Goal: Book appointment/travel/reservation

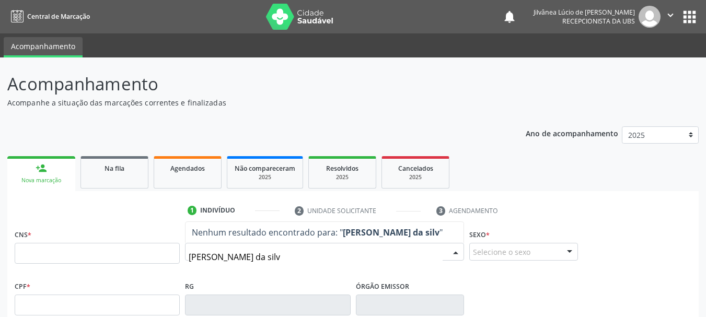
type input "[PERSON_NAME]"
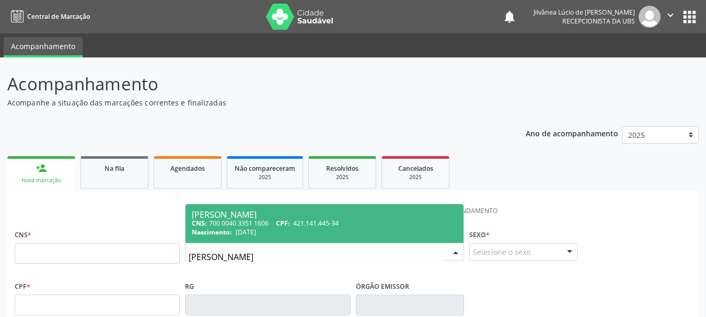
click at [252, 235] on span "[DATE]" at bounding box center [246, 232] width 20 height 9
type input "700 0040 3351 1606"
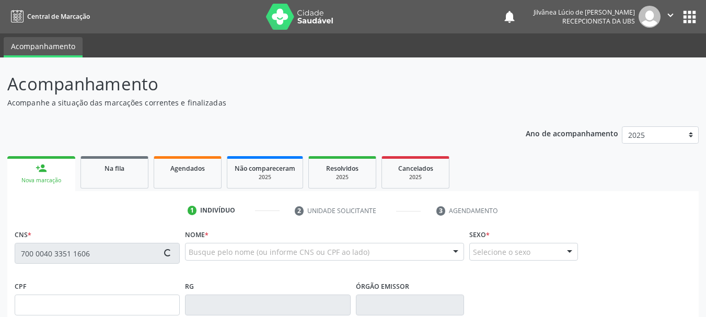
type input "421.141.445-34"
type input "[DATE]"
type input "[PERSON_NAME]"
type input "[PHONE_NUMBER]"
type input "240"
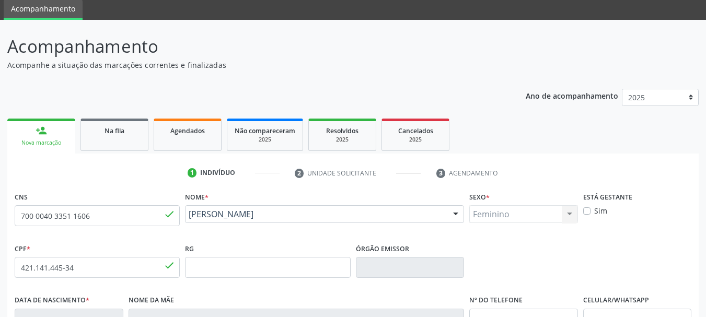
scroll to position [249, 0]
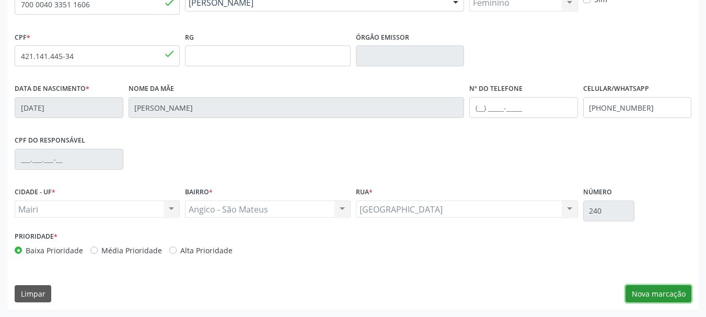
click at [635, 294] on button "Nova marcação" at bounding box center [659, 295] width 66 height 18
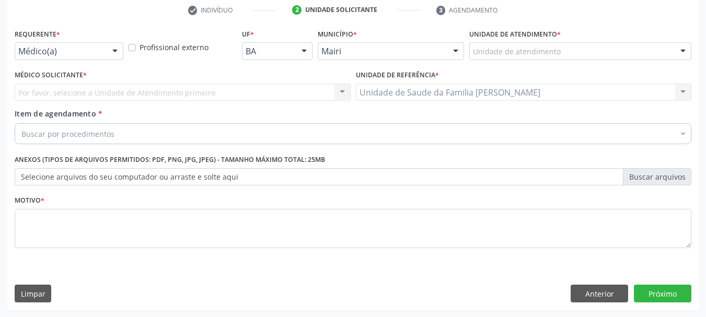
scroll to position [201, 0]
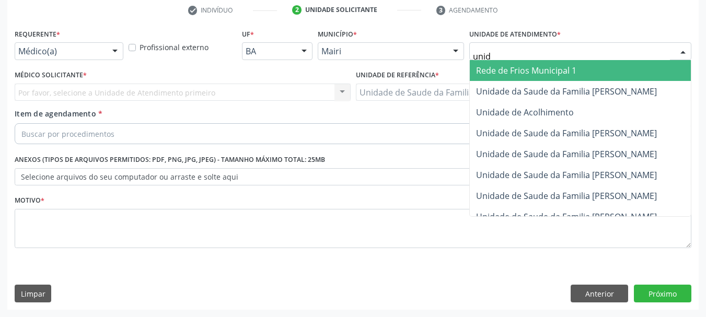
type input "unida"
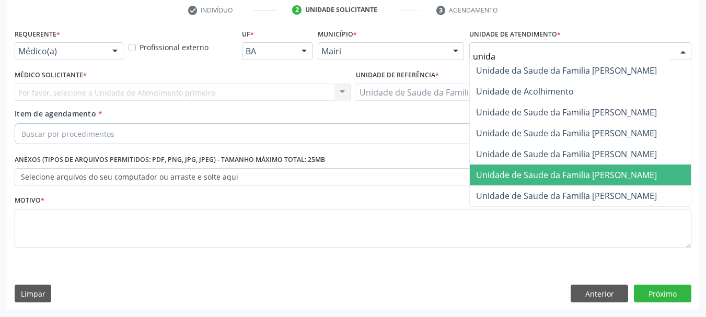
click at [589, 174] on span "Unidade de Saude da Familia [PERSON_NAME]" at bounding box center [566, 175] width 181 height 12
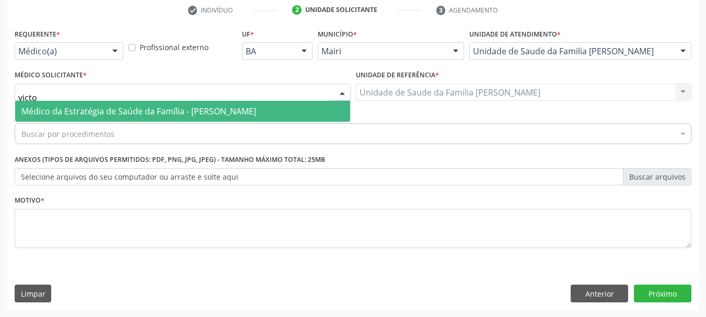
type input "victor"
click at [112, 110] on span "Médico da Estratégia de Saúde da Família - [PERSON_NAME]" at bounding box center [138, 112] width 235 height 12
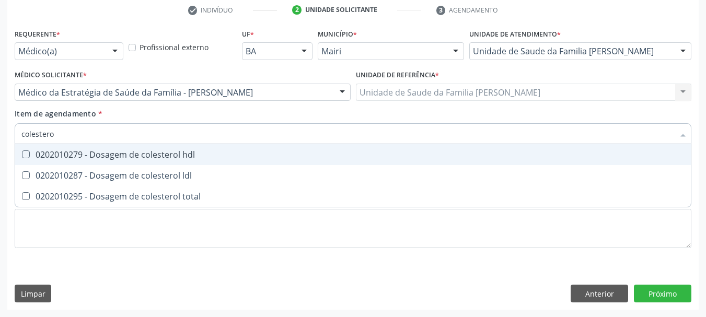
type input "colesterol"
click at [97, 164] on span "0202010279 - Dosagem de colesterol hdl" at bounding box center [353, 154] width 676 height 21
checkbox hdl "true"
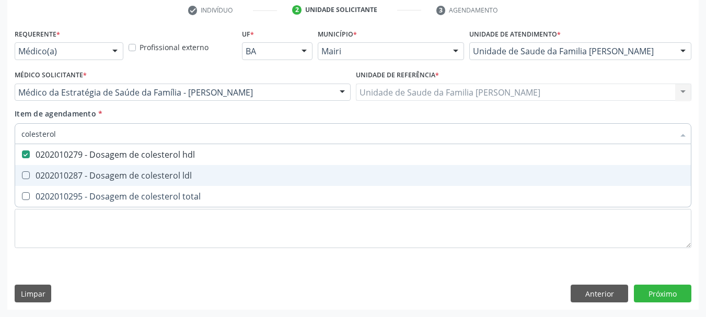
click at [108, 174] on div "0202010287 - Dosagem de colesterol ldl" at bounding box center [353, 176] width 664 height 8
checkbox ldl "true"
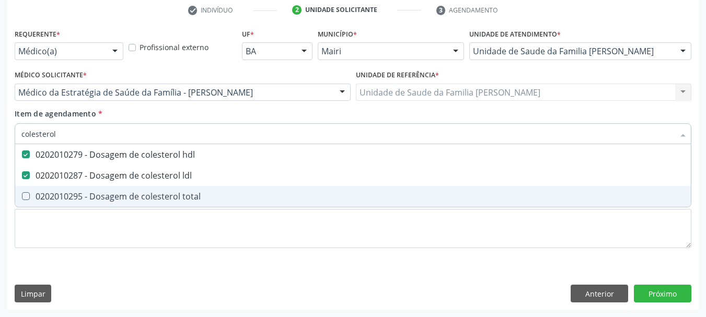
click at [121, 200] on div "0202010295 - Dosagem de colesterol total" at bounding box center [353, 196] width 664 height 8
checkbox total "true"
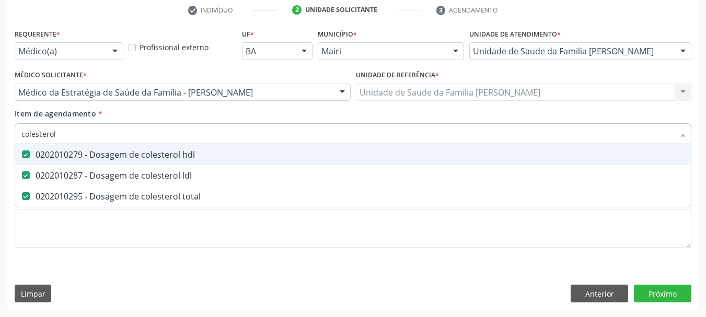
drag, startPoint x: 41, startPoint y: 132, endPoint x: 0, endPoint y: 134, distance: 41.3
click at [0, 134] on div "Acompanhamento Acompanhe a situação das marcações correntes e finalizadas Relat…" at bounding box center [353, 87] width 706 height 461
type input "c"
checkbox hdl "false"
checkbox ldl "false"
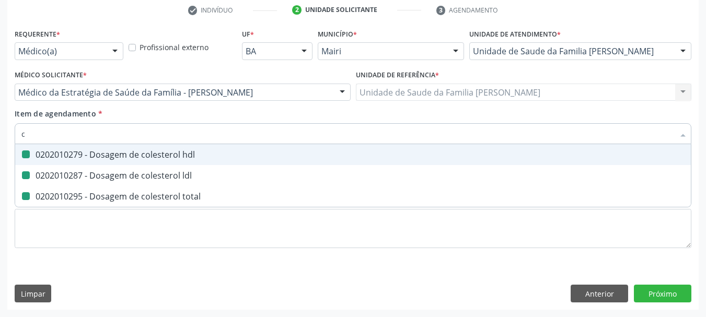
checkbox total "false"
type input "creatinin"
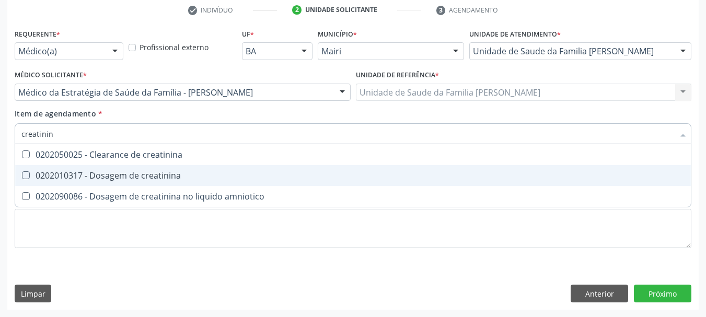
click at [43, 177] on div "0202010317 - Dosagem de creatinina" at bounding box center [353, 176] width 664 height 8
checkbox creatinina "true"
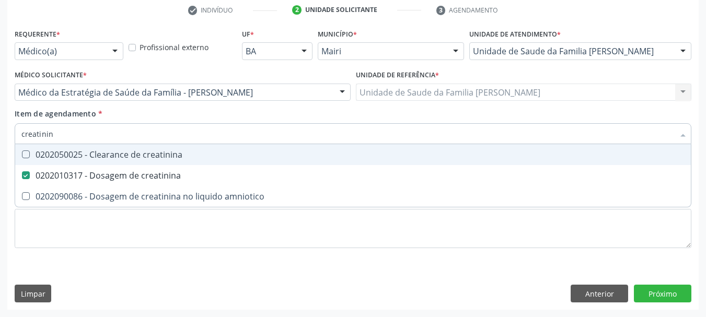
drag, startPoint x: 58, startPoint y: 137, endPoint x: 0, endPoint y: 139, distance: 58.1
click at [0, 139] on div "Acompanhamento Acompanhe a situação das marcações correntes e finalizadas Relat…" at bounding box center [353, 87] width 706 height 461
type input "po"
checkbox creatinina "false"
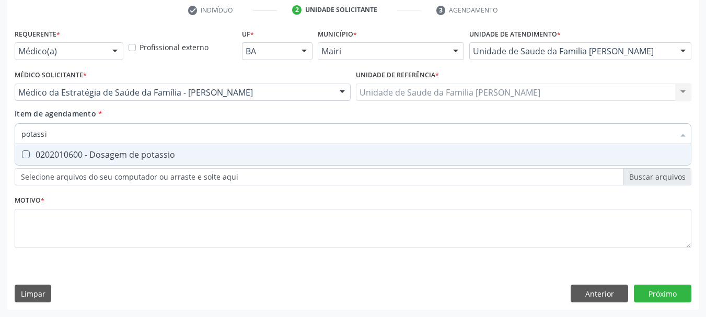
type input "potassio"
click at [20, 147] on span "0202010600 - Dosagem de potassio" at bounding box center [353, 154] width 676 height 21
checkbox potassio "true"
drag, startPoint x: 86, startPoint y: 135, endPoint x: 0, endPoint y: 138, distance: 85.8
click at [0, 138] on div "Acompanhamento Acompanhe a situação das marcações correntes e finalizadas Relat…" at bounding box center [353, 87] width 706 height 461
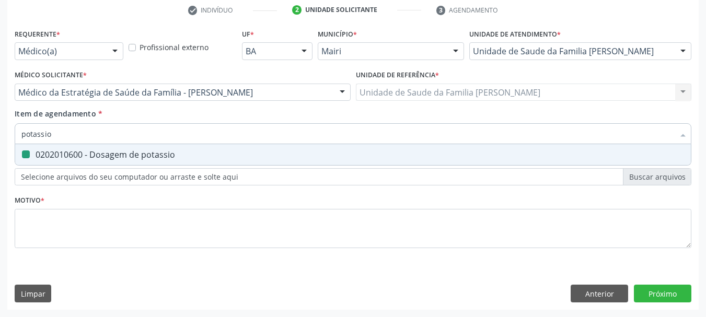
type input "t"
checkbox potassio "false"
type input "trigliceride"
click at [39, 151] on div "0202010678 - Dosagem de triglicerideos" at bounding box center [353, 155] width 664 height 8
checkbox triglicerideos "true"
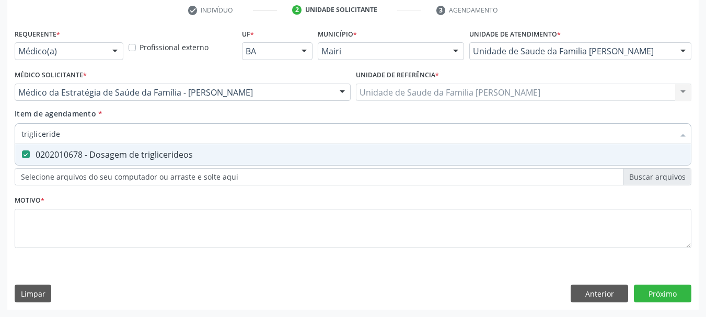
drag, startPoint x: 23, startPoint y: 134, endPoint x: 3, endPoint y: 133, distance: 19.9
click at [3, 133] on div "Acompanhamento Acompanhe a situação das marcações correntes e finalizadas Relat…" at bounding box center [353, 87] width 706 height 461
type input "gl"
checkbox triglicerideos "false"
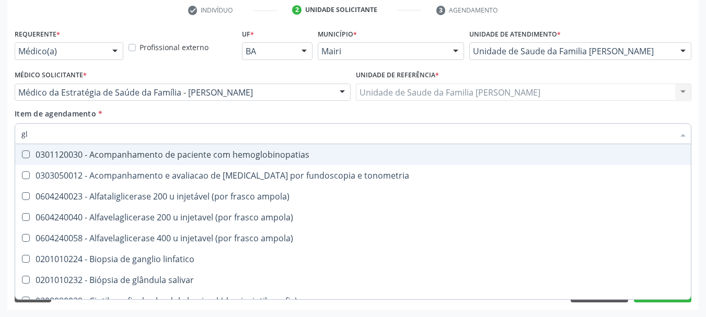
type input "gli"
checkbox globular "true"
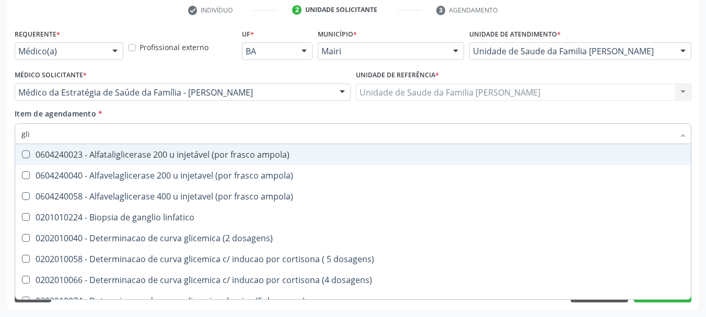
type input "glic"
checkbox glicosilada "true"
checkbox triglicerideos "false"
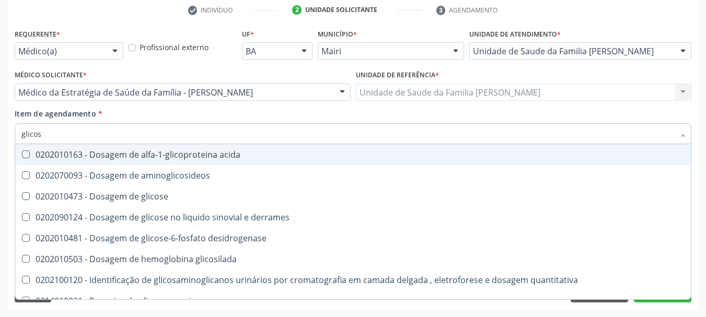
type input "glicose"
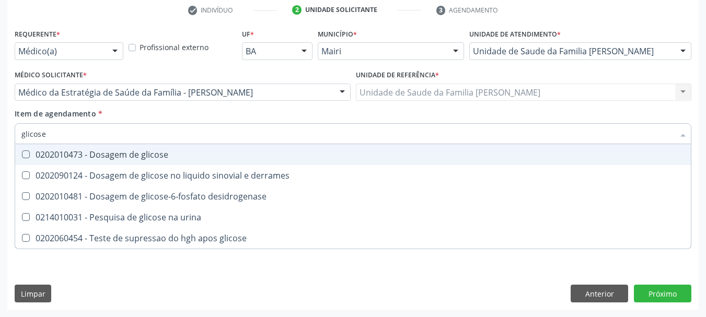
click at [52, 161] on span "0202010473 - Dosagem de glicose" at bounding box center [353, 154] width 676 height 21
checkbox glicose "true"
drag, startPoint x: 59, startPoint y: 133, endPoint x: 0, endPoint y: 141, distance: 59.7
click at [0, 141] on div "Acompanhamento Acompanhe a situação das marcações correntes e finalizadas Relat…" at bounding box center [353, 87] width 706 height 461
type input "gl"
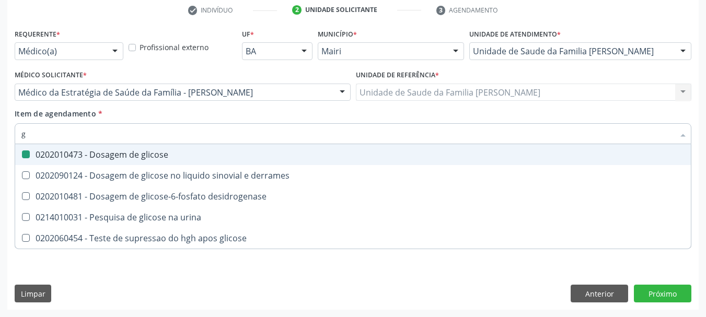
checkbox glicose "false"
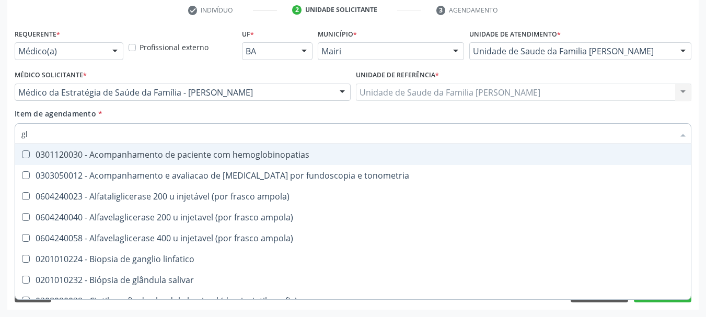
type input "gli"
checkbox campimetria\) "true"
checkbox globular "true"
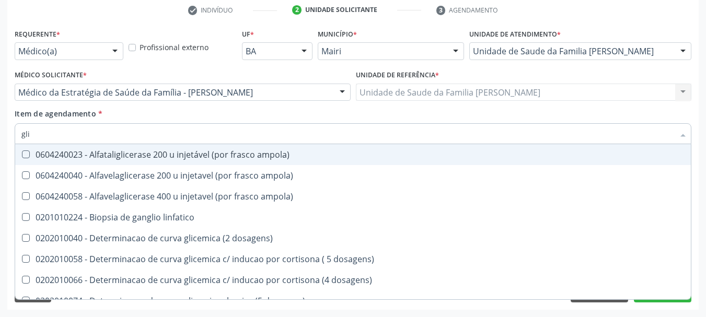
type input "glic"
checkbox aminoglicosideos "true"
checkbox glicose "false"
checkbox glicosilada "true"
checkbox triglicerideos "false"
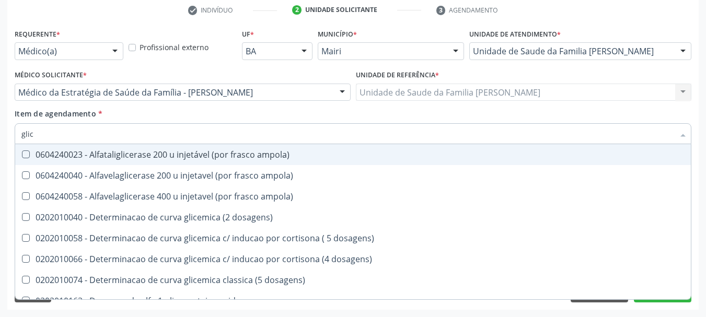
type input "glico"
checkbox ampola\) "true"
type input "glicos"
checkbox ampola\) "true"
checkbox ampola\) "false"
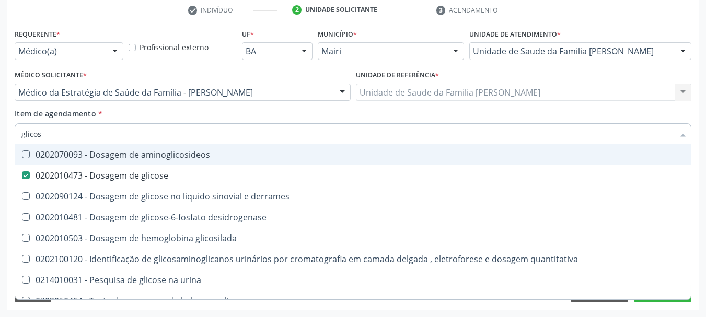
type input "glicosi"
checkbox glicose "false"
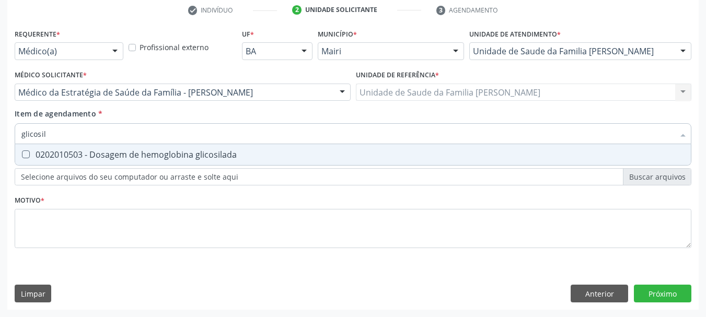
type input "glicosila"
click at [40, 154] on div "0202010503 - Dosagem de hemoglobina glicosilada" at bounding box center [353, 155] width 664 height 8
checkbox glicosilada "true"
drag, startPoint x: 58, startPoint y: 139, endPoint x: 0, endPoint y: 135, distance: 58.1
click at [0, 135] on div "Acompanhamento Acompanhe a situação das marcações correntes e finalizadas Relat…" at bounding box center [353, 87] width 706 height 461
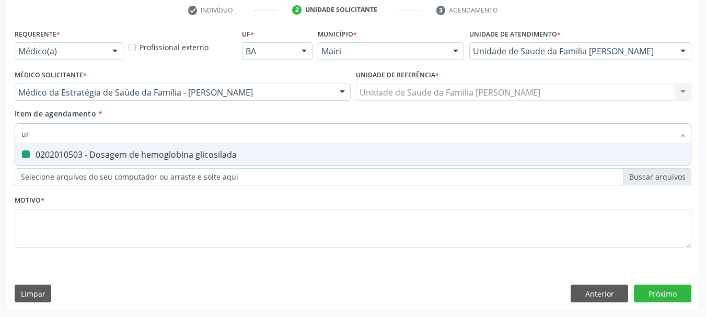
type input "uri"
checkbox glicosilada "false"
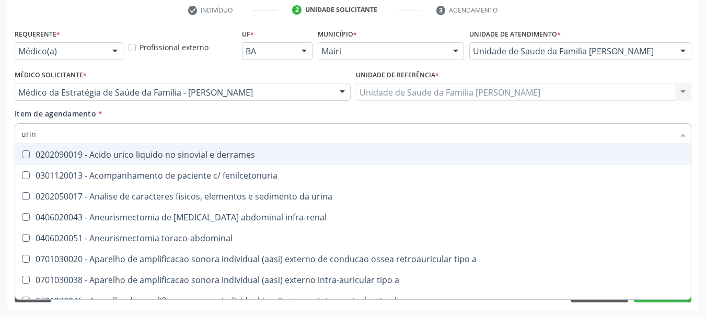
type input "urina"
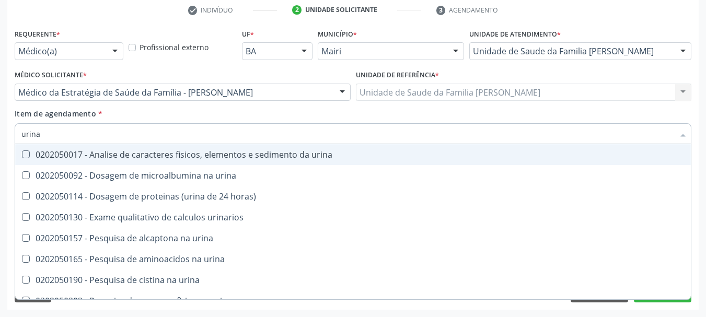
click at [25, 153] on urina at bounding box center [26, 155] width 8 height 8
click at [22, 153] on urina "checkbox" at bounding box center [18, 154] width 7 height 7
checkbox urina "true"
drag, startPoint x: 47, startPoint y: 138, endPoint x: 0, endPoint y: 136, distance: 46.6
click at [0, 136] on div "Acompanhamento Acompanhe a situação das marcações correntes e finalizadas Relat…" at bounding box center [353, 87] width 706 height 461
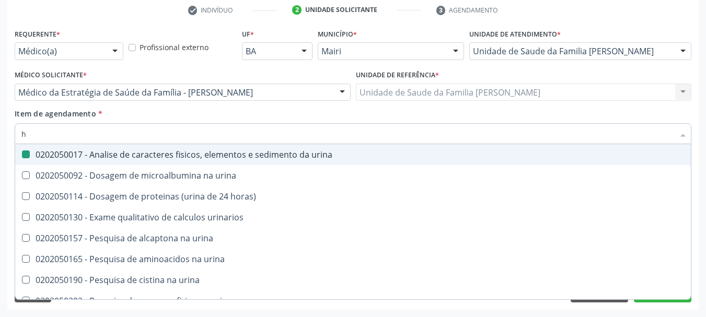
type input "he"
checkbox urina "false"
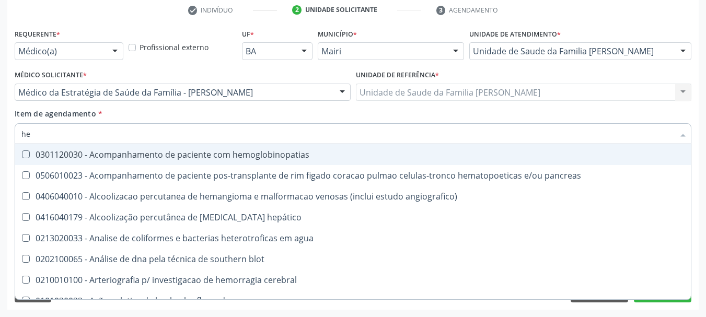
type input "hem"
checkbox radiosotopos\) "true"
checkbox glicosilada "false"
type input "hemo"
checkbox transplante "true"
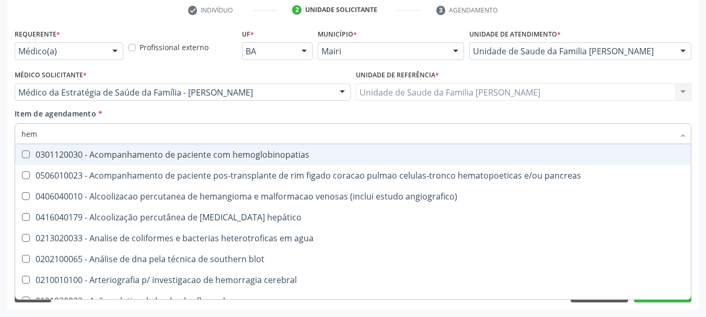
checkbox radiosotopos\) "false"
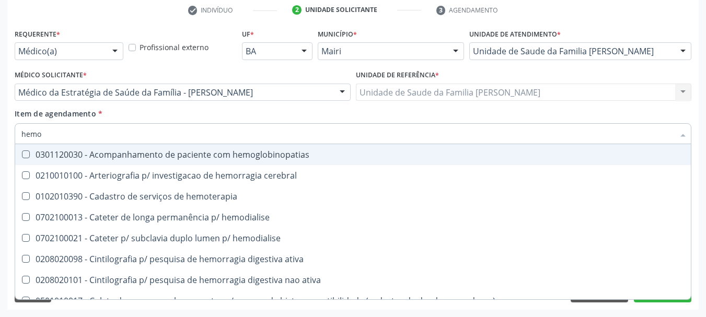
type input "hemog"
checkbox tardio\) "true"
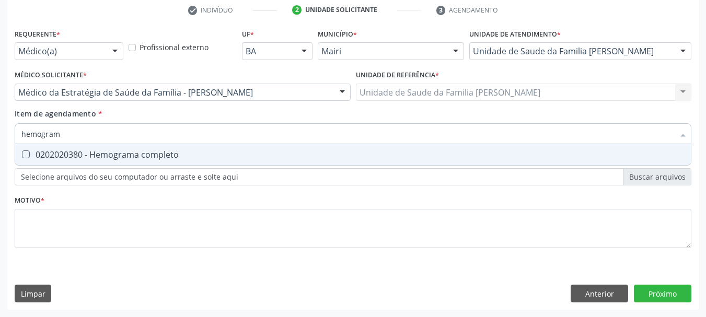
type input "hemograma"
click at [47, 156] on div "0202020380 - Hemograma completo" at bounding box center [353, 155] width 664 height 8
checkbox completo "true"
drag, startPoint x: 71, startPoint y: 139, endPoint x: 0, endPoint y: 133, distance: 70.9
click at [0, 133] on div "Acompanhamento Acompanhe a situação das marcações correntes e finalizadas Relat…" at bounding box center [353, 87] width 706 height 461
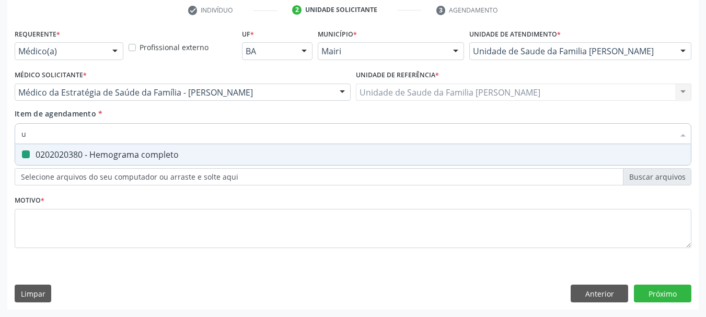
type input "ur"
checkbox completo "false"
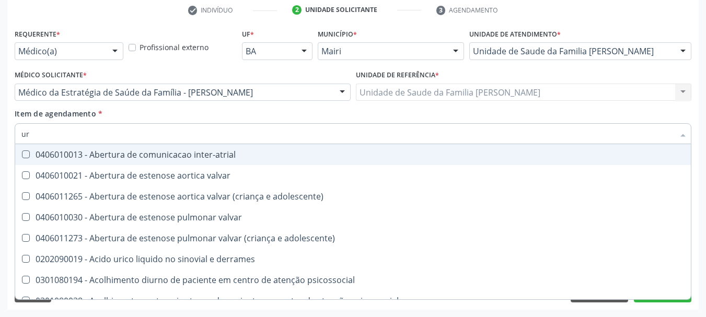
type input "ure"
checkbox urina "false"
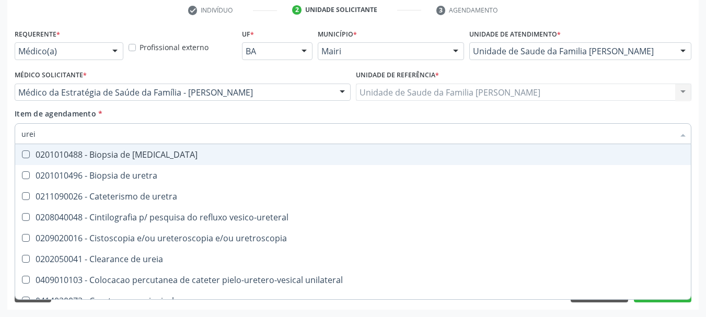
type input "ureia"
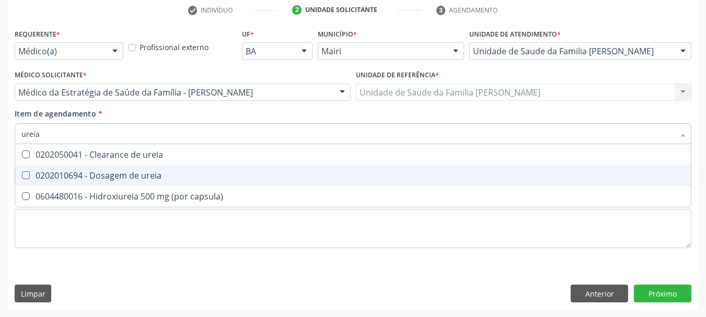
click at [48, 180] on div "0202010694 - Dosagem de ureia" at bounding box center [353, 176] width 664 height 8
checkbox ureia "true"
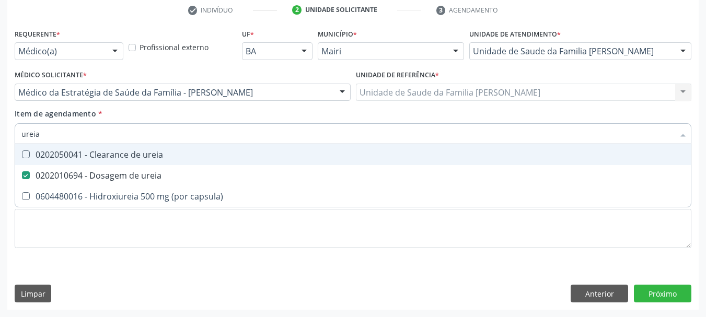
drag, startPoint x: 52, startPoint y: 132, endPoint x: 0, endPoint y: 129, distance: 51.8
click at [0, 129] on div "Acompanhamento Acompanhe a situação das marcações correntes e finalizadas Relat…" at bounding box center [353, 87] width 706 height 461
type input "vi"
checkbox ureia "false"
type input "vitamin"
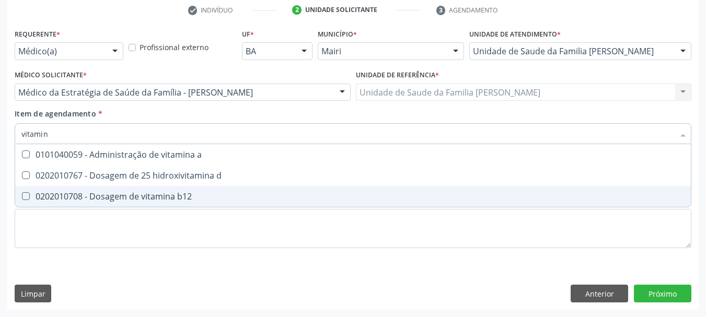
click at [77, 202] on span "0202010708 - Dosagem de vitamina b12" at bounding box center [353, 196] width 676 height 21
checkbox b12 "true"
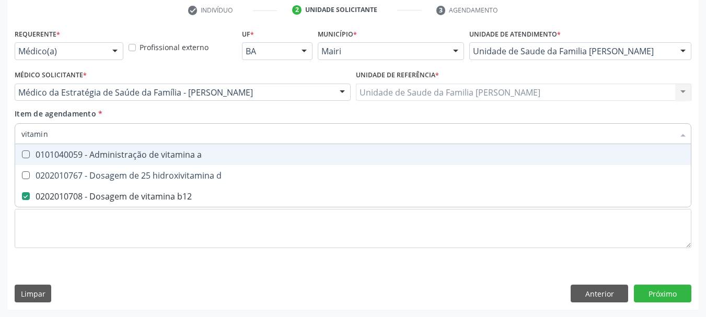
drag, startPoint x: 75, startPoint y: 138, endPoint x: 0, endPoint y: 132, distance: 75.5
click at [0, 132] on div "Acompanhamento Acompanhe a situação das marcações correntes e finalizadas Relat…" at bounding box center [353, 87] width 706 height 461
type input "25"
checkbox b12 "false"
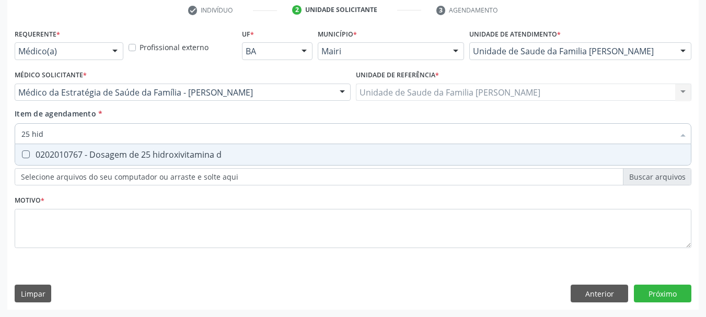
type input "25 hidr"
click at [94, 157] on div "0202010767 - Dosagem de 25 hidroxivitamina d" at bounding box center [353, 155] width 664 height 8
checkbox d "true"
drag, startPoint x: 63, startPoint y: 133, endPoint x: 0, endPoint y: 136, distance: 63.4
click at [0, 136] on div "Acompanhamento Acompanhe a situação das marcações correntes e finalizadas Relat…" at bounding box center [353, 87] width 706 height 461
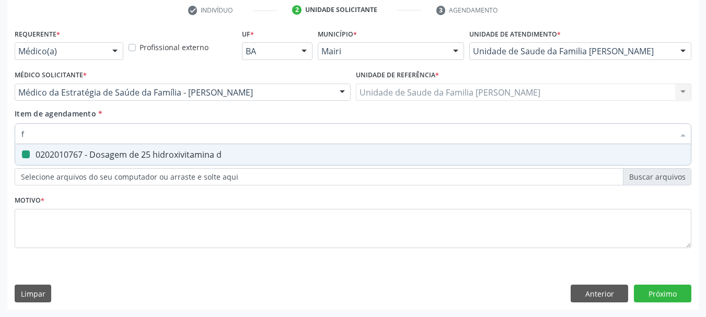
type input "fe"
checkbox d "false"
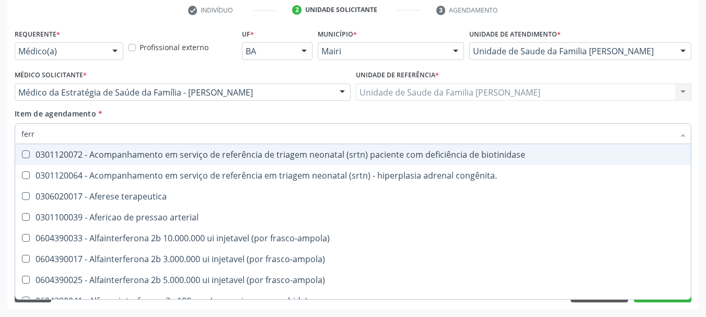
type input "ferri"
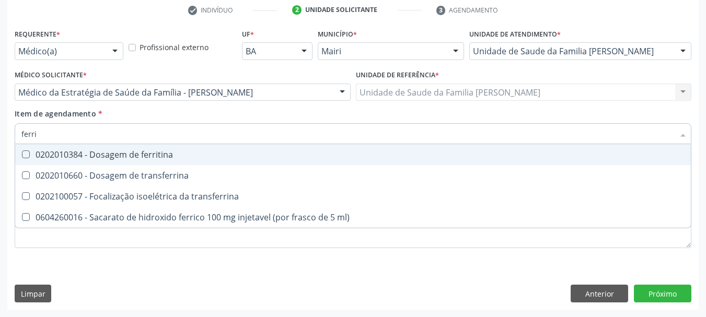
click at [52, 157] on div "0202010384 - Dosagem de ferritina" at bounding box center [353, 155] width 664 height 8
checkbox ferritina "true"
drag, startPoint x: 54, startPoint y: 134, endPoint x: 0, endPoint y: 138, distance: 54.0
click at [0, 138] on div "Acompanhamento Acompanhe a situação das marcações correntes e finalizadas Relat…" at bounding box center [353, 87] width 706 height 461
type input "fe"
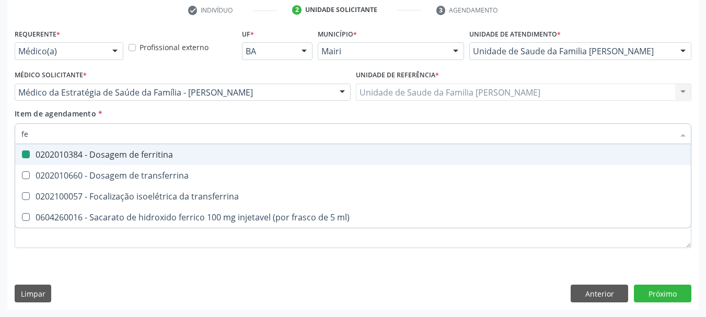
checkbox ferritina "false"
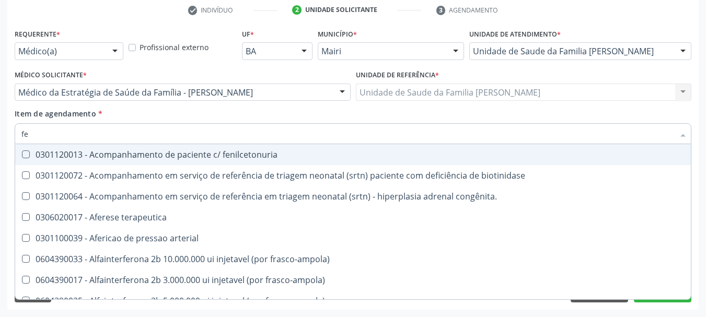
type input "fer"
checkbox grama\) "true"
checkbox ferritina "false"
type input "ferr"
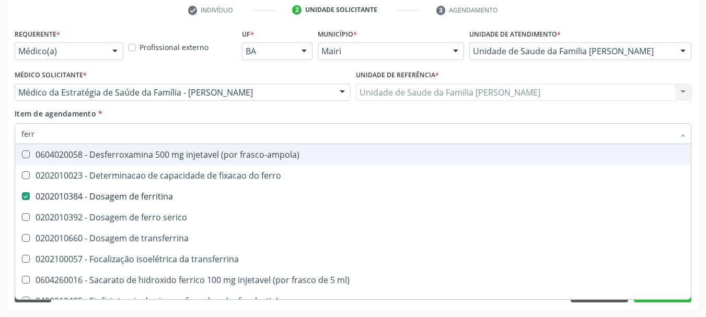
checkbox ferritina "true"
type input "ferro"
checkbox ferritina "false"
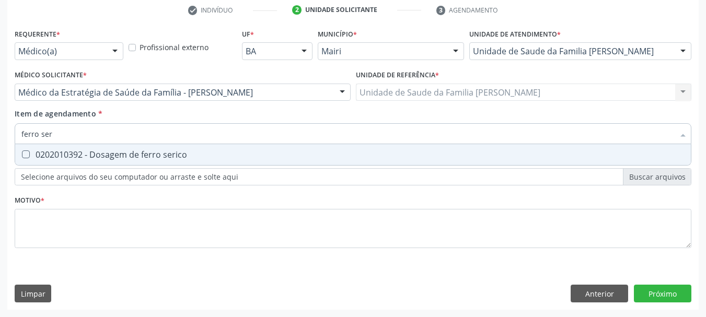
type input "ferro seri"
click at [35, 156] on div "0202010392 - Dosagem de ferro serico" at bounding box center [353, 155] width 664 height 8
checkbox serico "true"
drag, startPoint x: 62, startPoint y: 135, endPoint x: 5, endPoint y: 141, distance: 57.8
click at [5, 141] on div "Acompanhamento Acompanhe a situação das marcações correntes e finalizadas Relat…" at bounding box center [353, 87] width 706 height 461
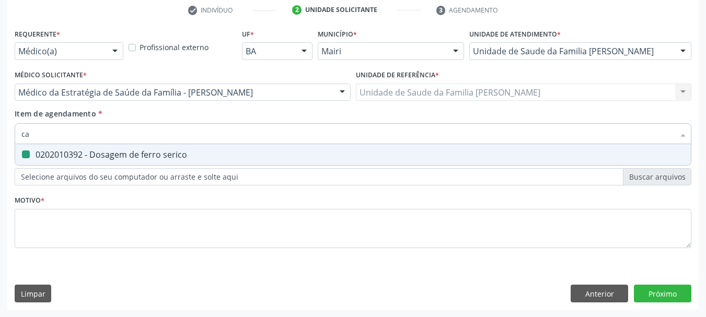
type input "cal"
checkbox serico "false"
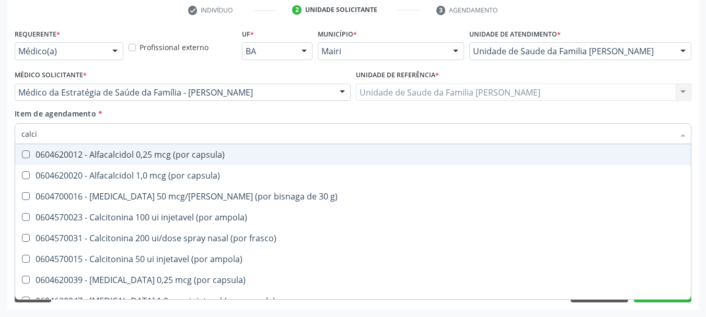
type input "calcio"
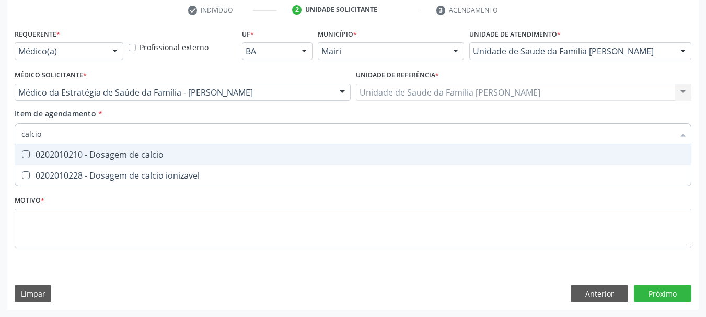
click at [33, 154] on div "0202010210 - Dosagem de calcio" at bounding box center [353, 155] width 664 height 8
checkbox calcio "true"
drag, startPoint x: 52, startPoint y: 133, endPoint x: 0, endPoint y: 137, distance: 52.4
click at [0, 137] on div "Acompanhamento Acompanhe a situação das marcações correntes e finalizadas Relat…" at bounding box center [353, 87] width 706 height 461
type input "so"
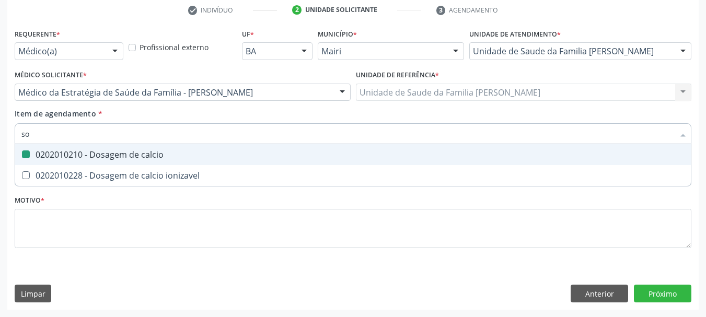
checkbox calcio "false"
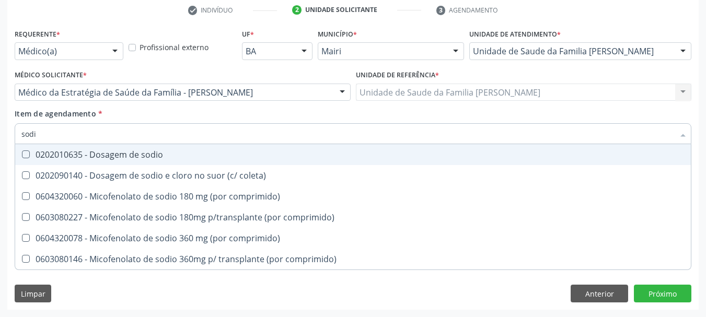
type input "sodio"
click at [35, 150] on span "0202010635 - Dosagem de sodio" at bounding box center [353, 154] width 676 height 21
checkbox sodio "true"
drag, startPoint x: 55, startPoint y: 142, endPoint x: 0, endPoint y: 143, distance: 55.4
click at [0, 143] on div "Acompanhamento Acompanhe a situação das marcações correntes e finalizadas Relat…" at bounding box center [353, 87] width 706 height 461
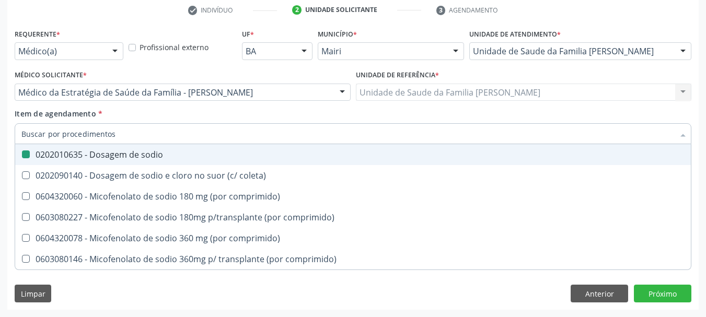
checkbox sodio "false"
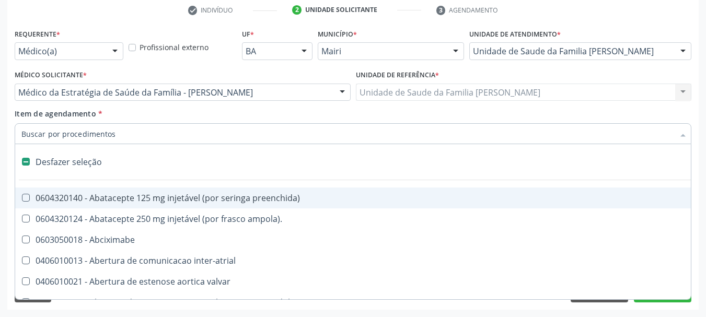
click at [6, 158] on div "Acompanhamento Acompanhe a situação das marcações correntes e finalizadas Relat…" at bounding box center [353, 87] width 706 height 461
checkbox ampola\)\ "true"
checkbox Abciximabe "true"
checkbox inter-atrial "true"
checkbox valvar "true"
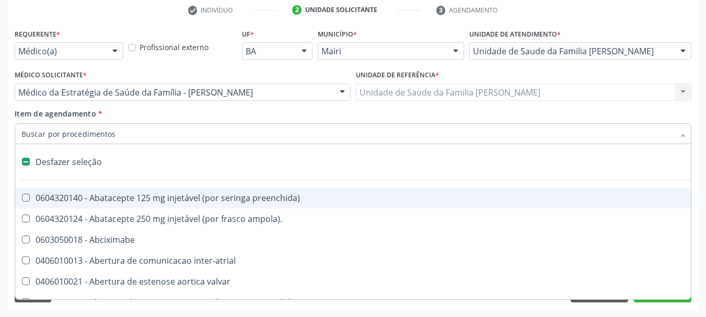
checkbox adolescente\) "true"
checkbox valvar "true"
checkbox adolescente\) "true"
checkbox paciente\) "true"
checkbox dente\) "true"
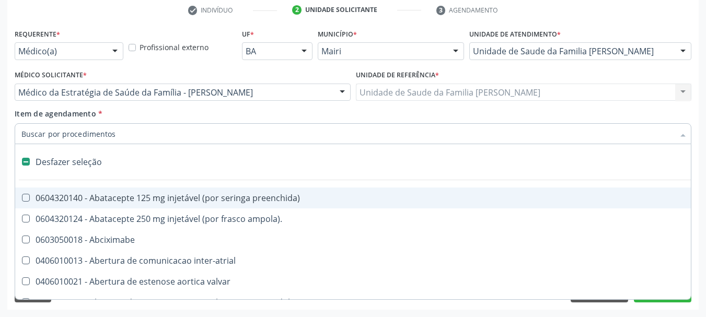
checkbox comprimido\) "true"
checkbox \(dornic\) "true"
checkbox derrames "true"
checkbox capsula\) "true"
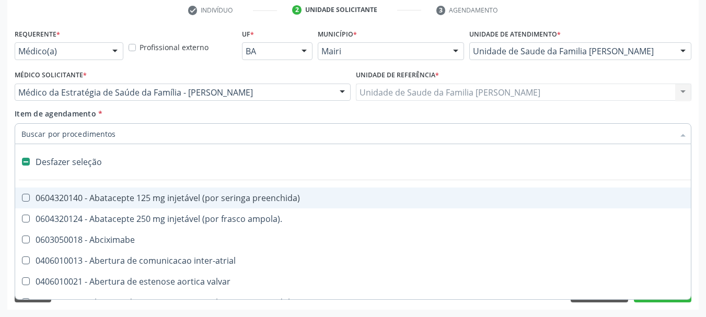
checkbox risco "true"
checkbox psicossocial "true"
checkbox urina "false"
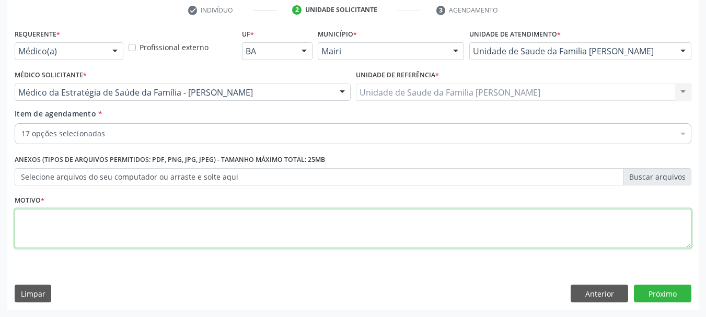
click at [79, 224] on textarea at bounding box center [353, 229] width 677 height 40
type textarea "Avaliação risco cardiovascular."
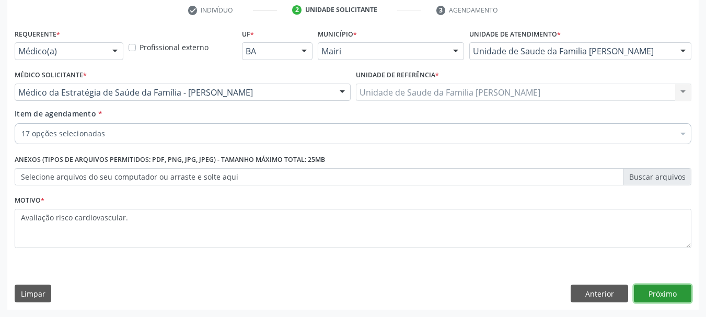
click at [672, 296] on button "Próximo" at bounding box center [663, 294] width 58 height 18
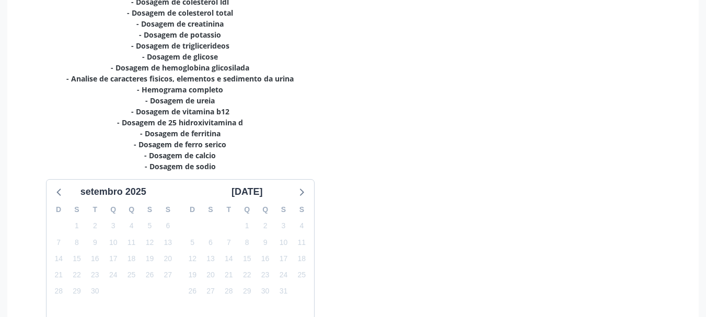
scroll to position [313, 0]
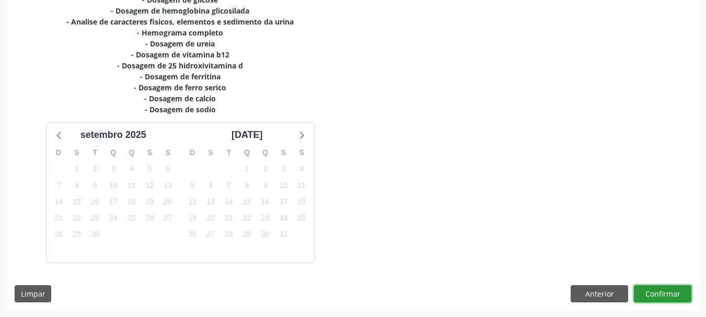
click at [657, 298] on button "Confirmar" at bounding box center [663, 295] width 58 height 18
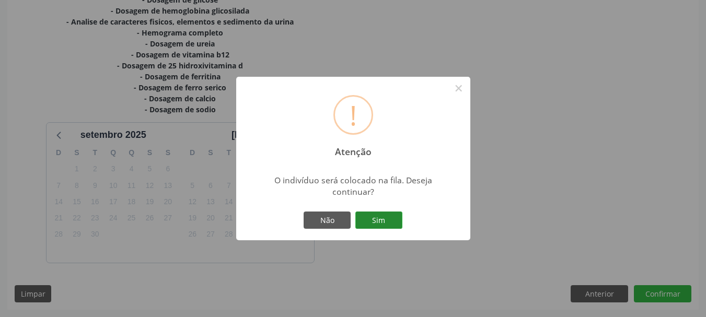
click at [379, 220] on button "Sim" at bounding box center [379, 221] width 47 height 18
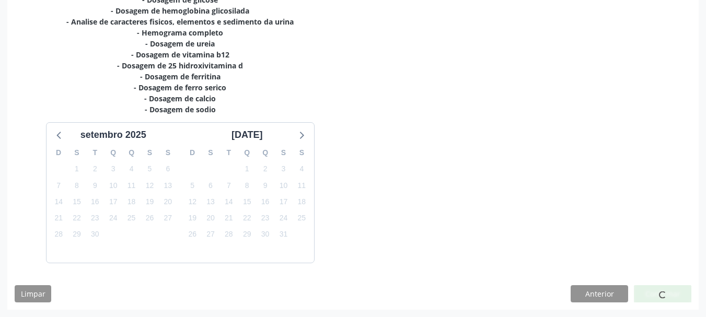
scroll to position [28, 0]
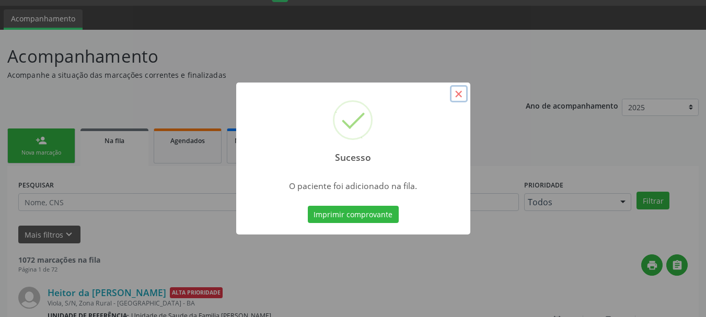
click at [459, 96] on button "×" at bounding box center [459, 94] width 18 height 18
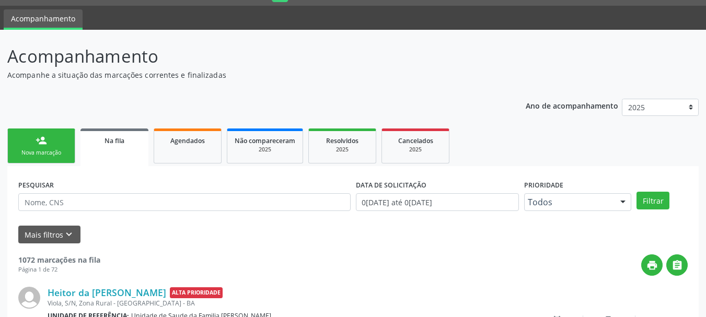
click at [51, 153] on div "Nova marcação" at bounding box center [41, 153] width 52 height 8
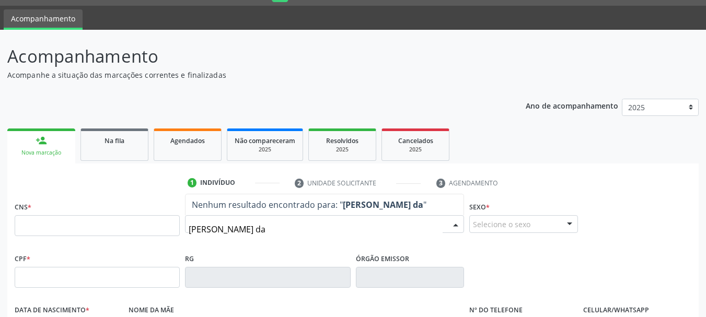
type input "[PERSON_NAME] da"
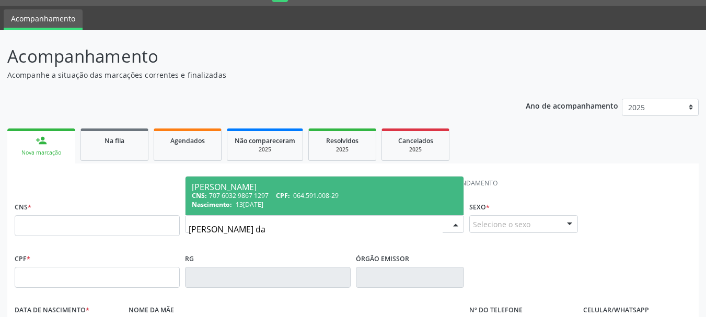
click at [269, 189] on div "[PERSON_NAME]" at bounding box center [325, 187] width 266 height 8
type input "707 6032 9867 1297"
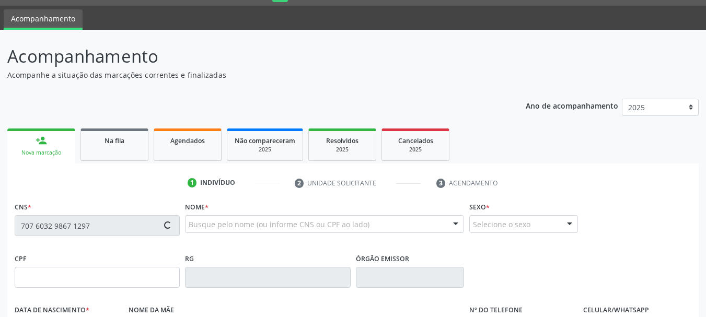
type input "064.591.008-29"
type input "13[DATE]"
type input "[PERSON_NAME]"
type input "[PHONE_NUMBER]"
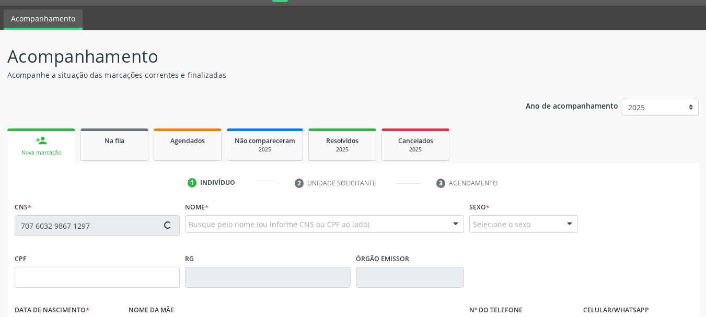
type input "S/N"
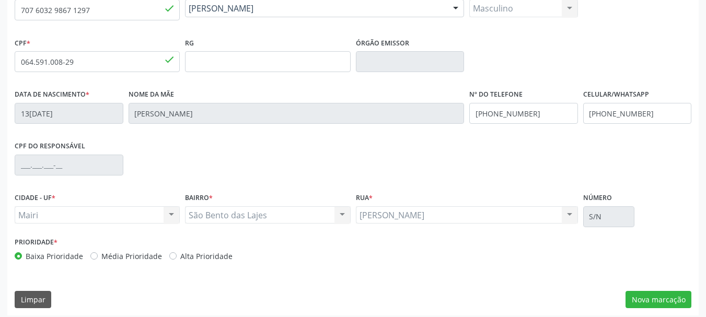
scroll to position [249, 0]
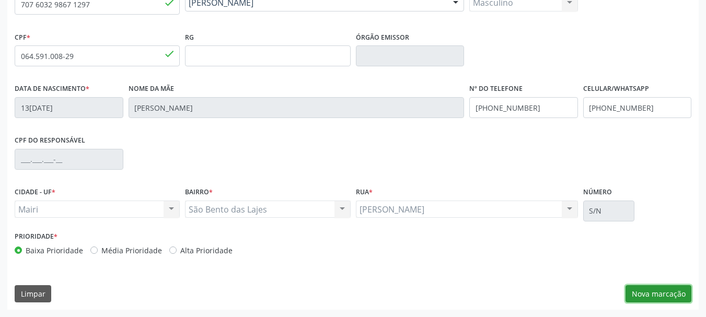
click at [659, 295] on button "Nova marcação" at bounding box center [659, 295] width 66 height 18
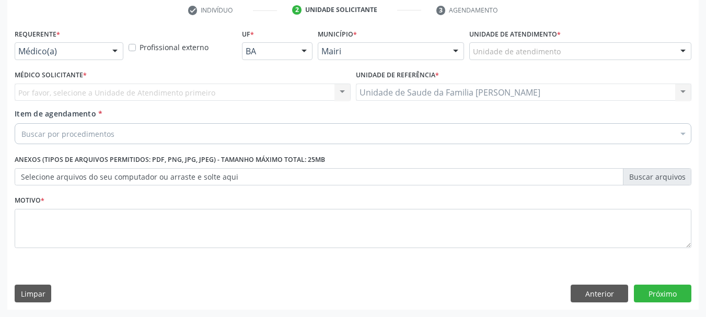
scroll to position [201, 0]
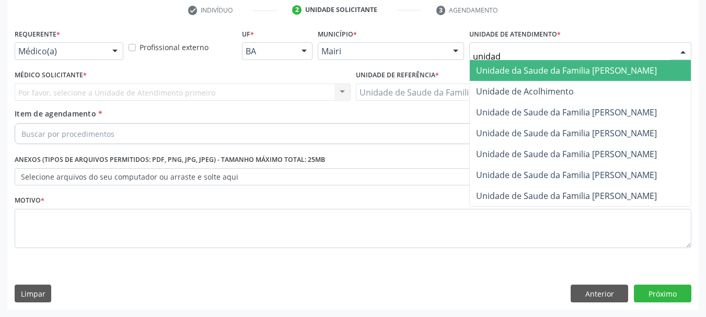
type input "unidade"
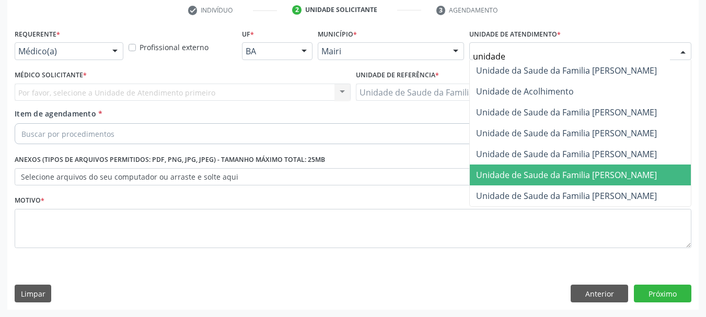
click at [584, 173] on span "Unidade de Saude da Familia [PERSON_NAME]" at bounding box center [566, 175] width 181 height 12
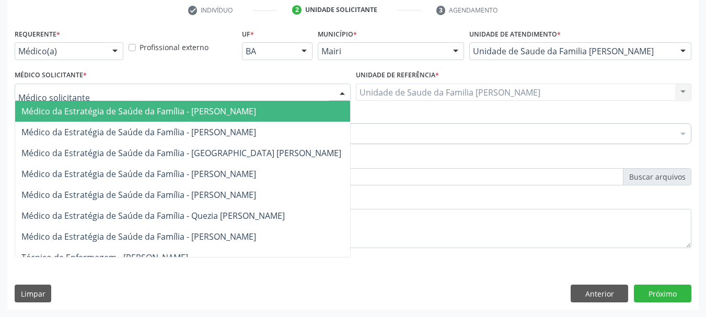
click at [177, 98] on div at bounding box center [183, 93] width 336 height 18
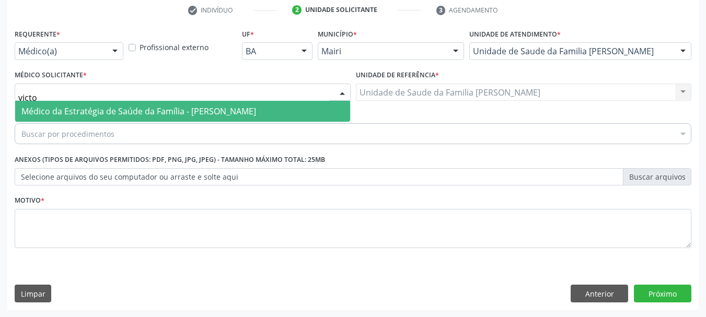
type input "victor"
click at [196, 104] on span "Médico da Estratégia de Saúde da Família - [PERSON_NAME]" at bounding box center [182, 111] width 335 height 21
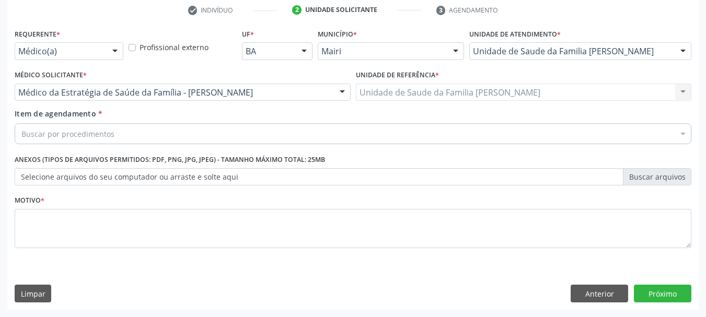
click at [203, 131] on div "Buscar por procedimentos" at bounding box center [353, 133] width 677 height 21
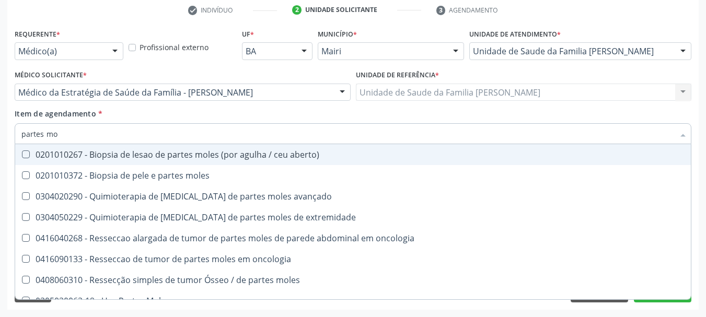
type input "partes mol"
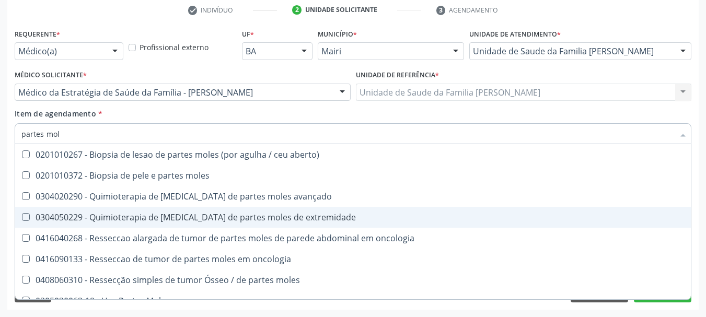
scroll to position [12, 0]
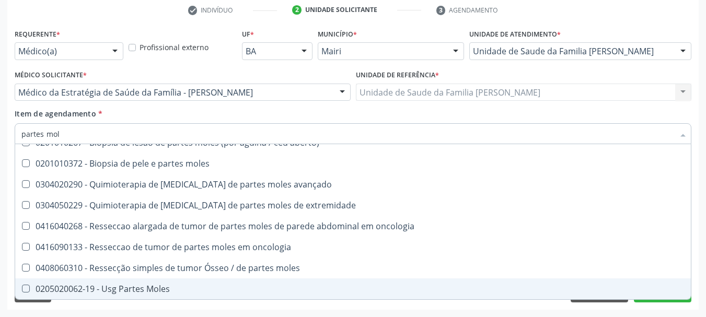
click at [161, 283] on span "0205020062-19 - Usg Partes Moles" at bounding box center [353, 289] width 676 height 21
checkbox Moles "true"
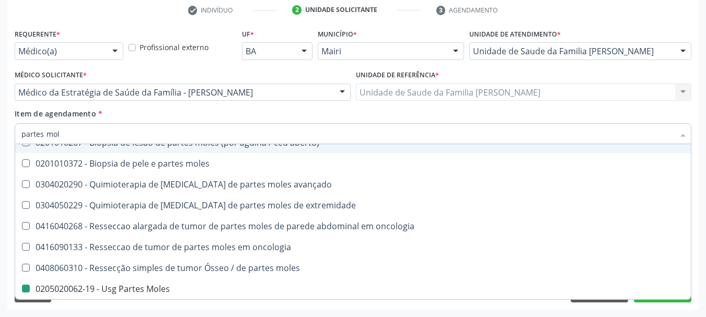
click at [686, 132] on div at bounding box center [684, 135] width 16 height 18
checkbox moles "true"
checkbox Moles "false"
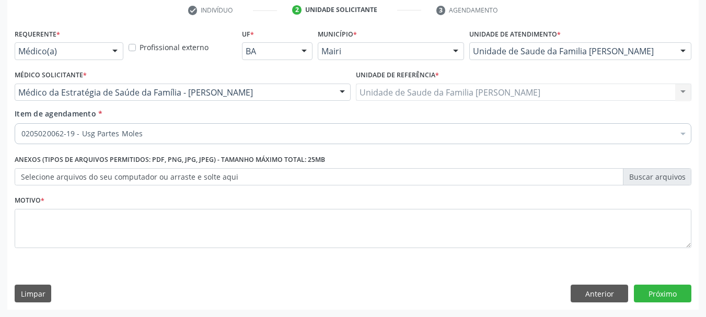
scroll to position [0, 0]
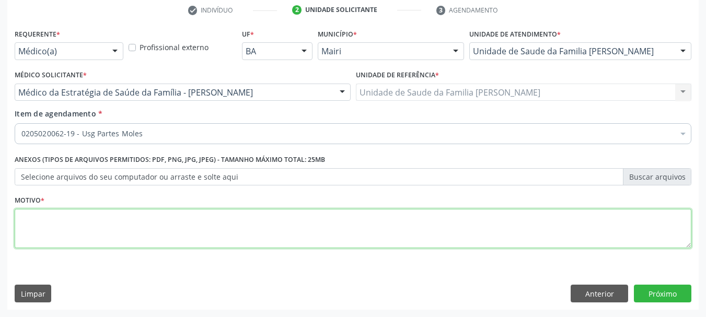
click at [30, 232] on textarea at bounding box center [353, 229] width 677 height 40
type textarea "USG [MEDICAL_DATA]. Nódulo/ cisto."
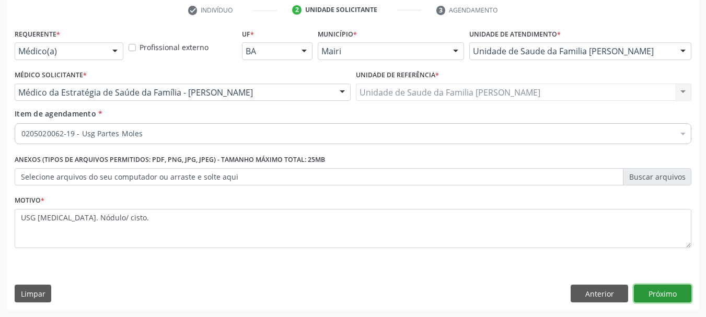
click at [659, 293] on button "Próximo" at bounding box center [663, 294] width 58 height 18
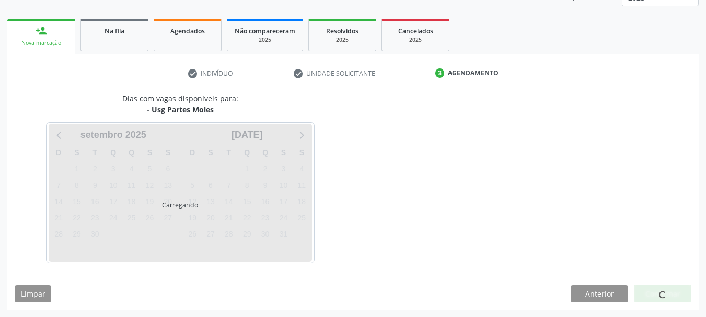
scroll to position [138, 0]
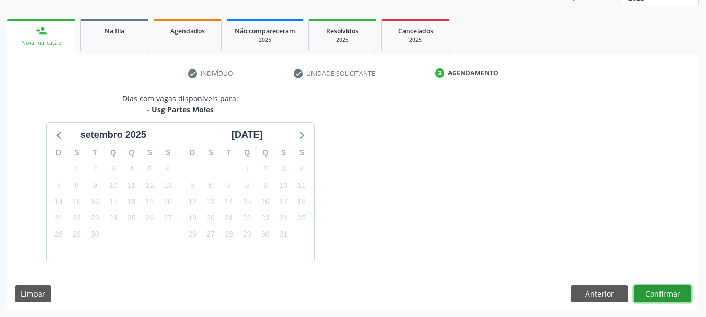
click at [664, 294] on button "Confirmar" at bounding box center [663, 295] width 58 height 18
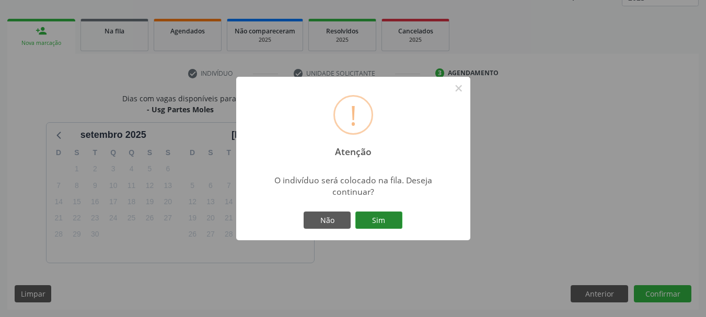
click at [378, 222] on button "Sim" at bounding box center [379, 221] width 47 height 18
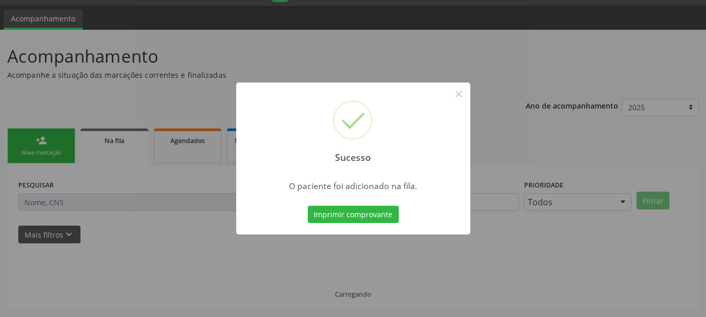
scroll to position [28, 0]
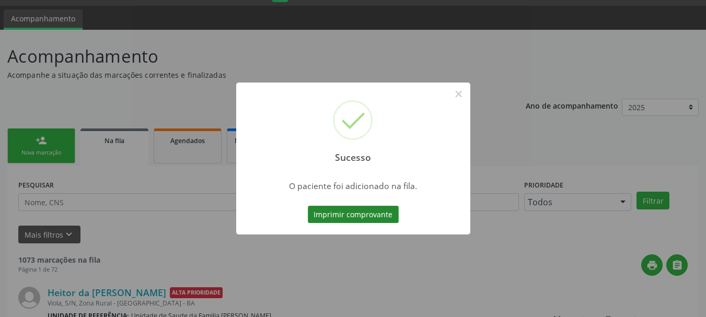
click at [374, 217] on button "Imprimir comprovante" at bounding box center [353, 215] width 91 height 18
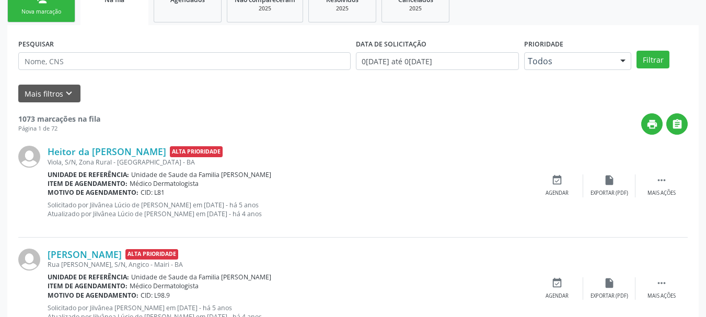
scroll to position [132, 0]
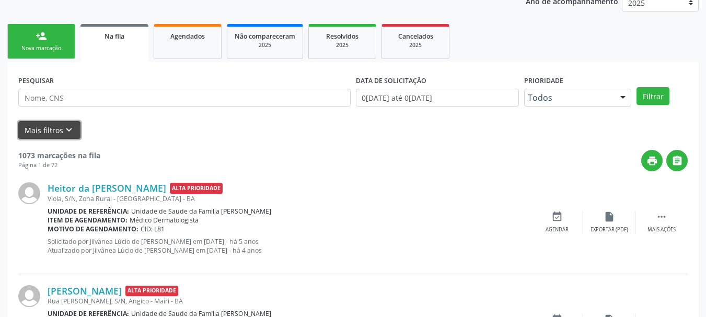
click at [65, 130] on icon "keyboard_arrow_down" at bounding box center [69, 130] width 12 height 12
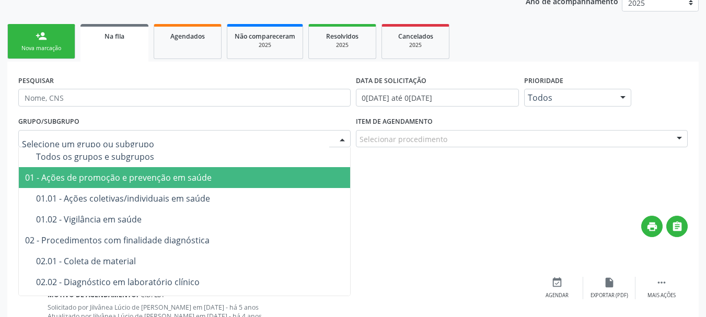
scroll to position [0, 0]
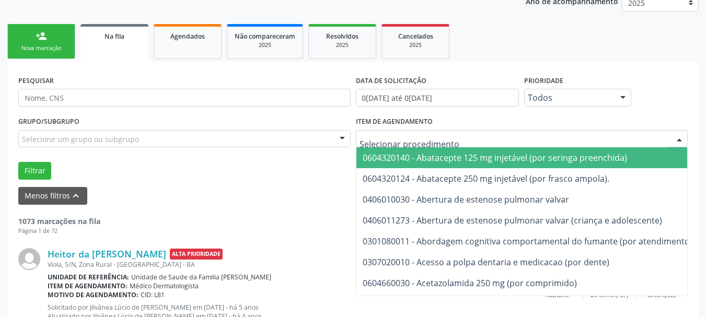
type input "p"
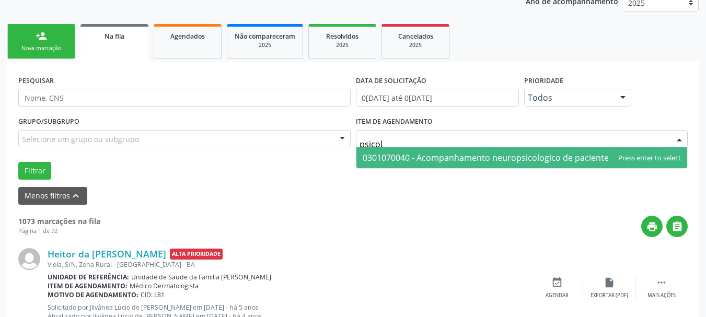
type input "psicolo"
click at [454, 152] on span "0301070040 - Acompanhamento neuropsicologico de paciente em reabilitacao" at bounding box center [518, 158] width 310 height 12
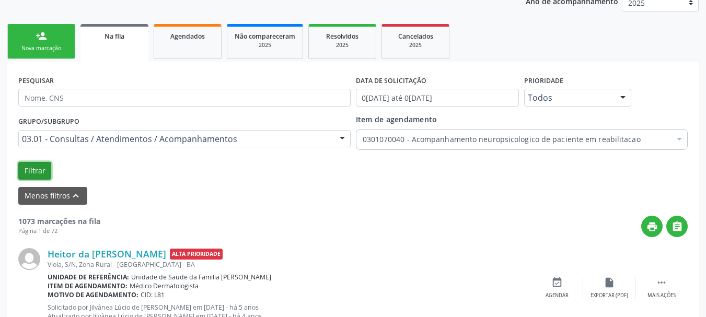
click at [25, 168] on button "Filtrar" at bounding box center [34, 171] width 33 height 18
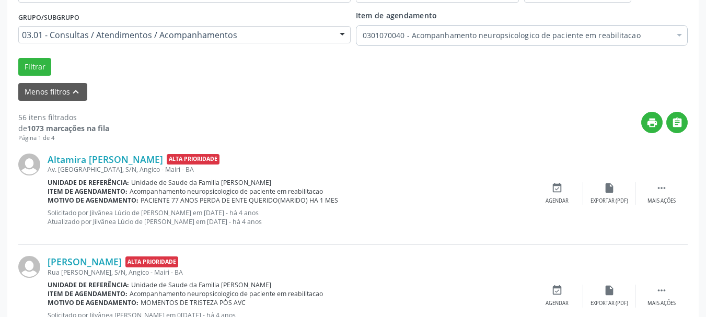
scroll to position [237, 0]
click at [655, 119] on icon "print" at bounding box center [653, 123] width 12 height 12
